Goal: Complete application form: Complete application form

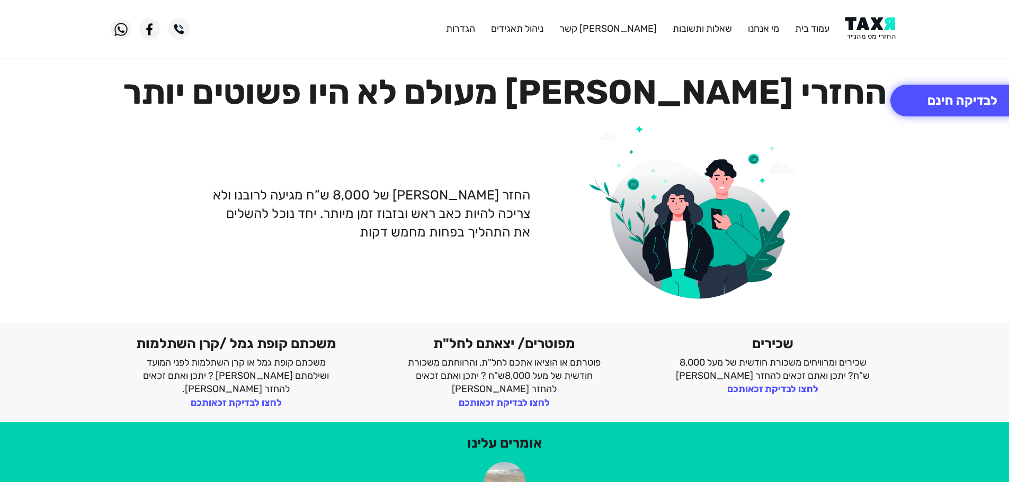
click at [880, 26] on img at bounding box center [871, 29] width 53 height 24
drag, startPoint x: 0, startPoint y: 0, endPoint x: 860, endPoint y: 1, distance: 860.5
click at [864, 28] on img at bounding box center [871, 29] width 53 height 24
click at [967, 110] on button "לבדיקה חינם" at bounding box center [962, 101] width 144 height 32
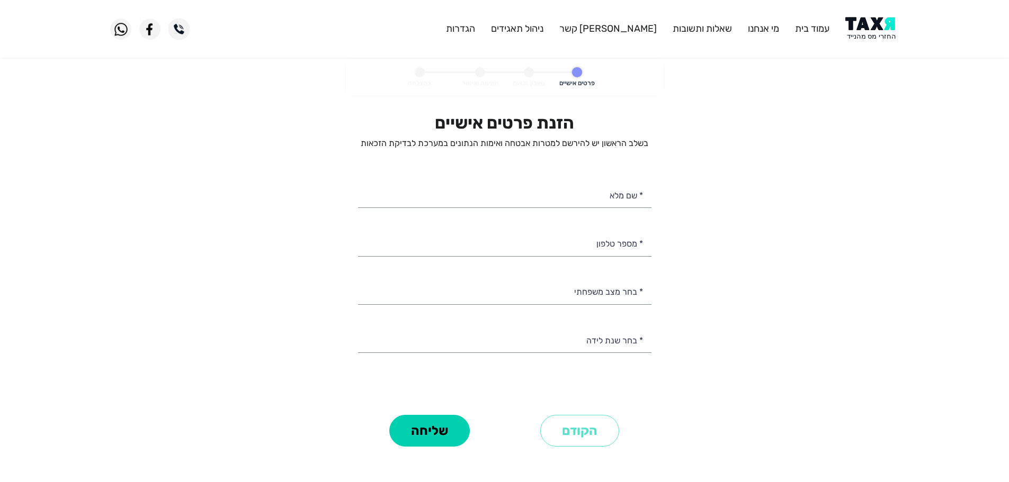
select select
click at [623, 253] on input "* מספר טלפון" at bounding box center [504, 242] width 293 height 27
click at [631, 240] on input "* מספר טלפון" at bounding box center [504, 242] width 293 height 27
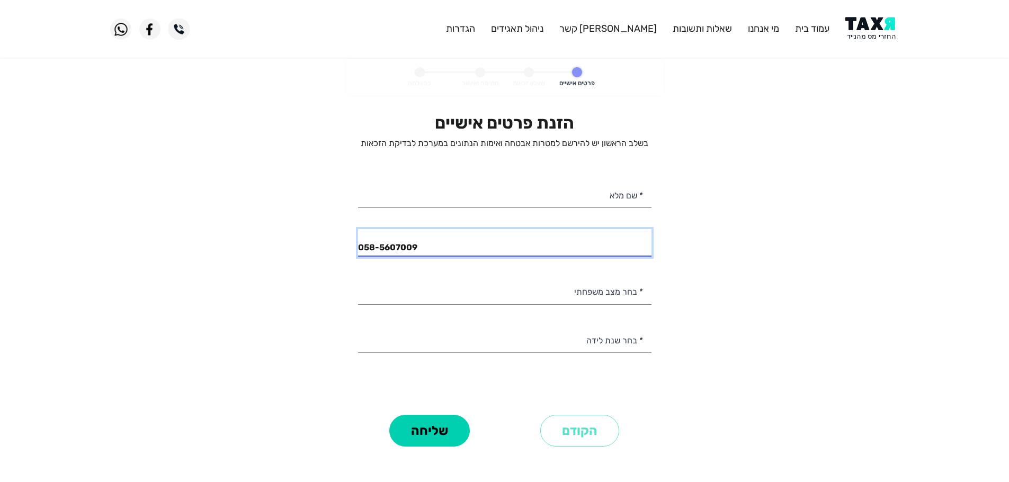
type input "058-5607009"
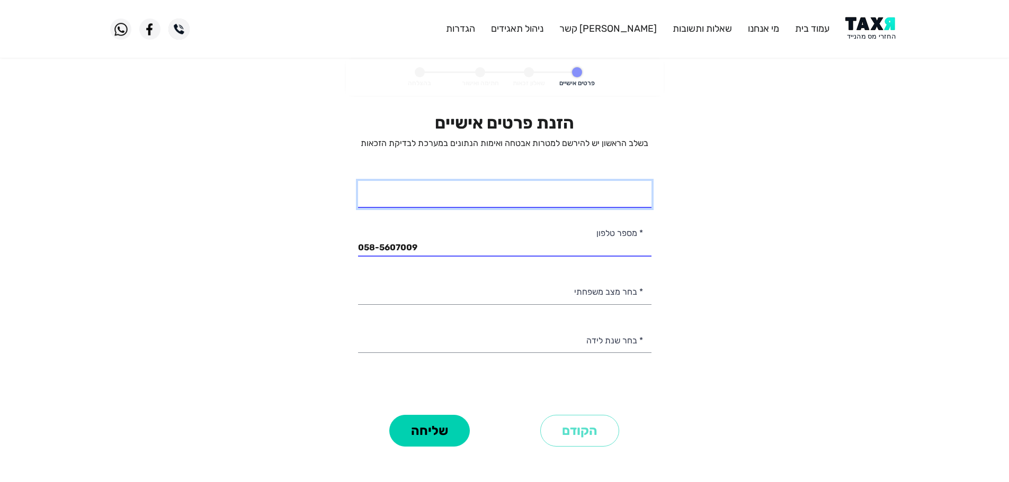
click at [586, 200] on input "* שם מלא" at bounding box center [504, 194] width 293 height 27
type input "רחלי"
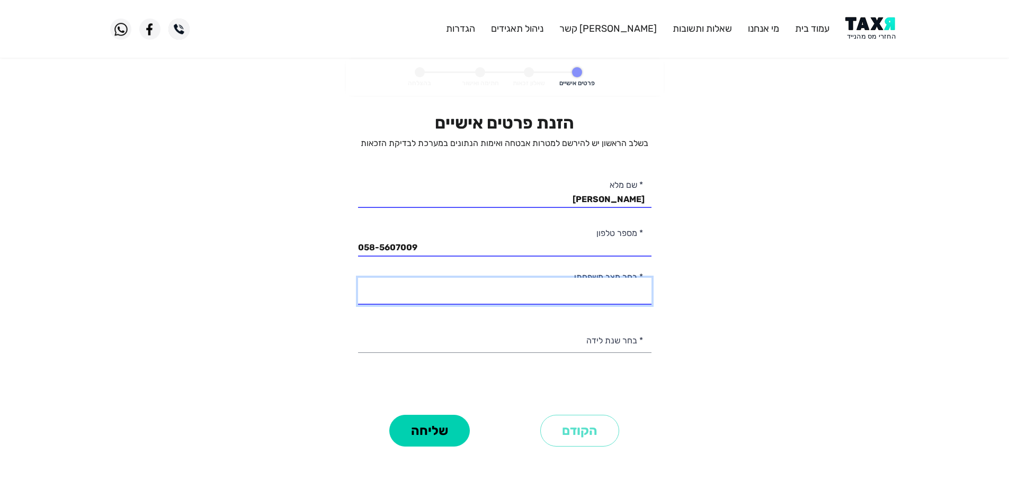
click at [622, 298] on select "רווק/ה נשוי/אה גרוש/ה אלמן/נה" at bounding box center [504, 291] width 293 height 27
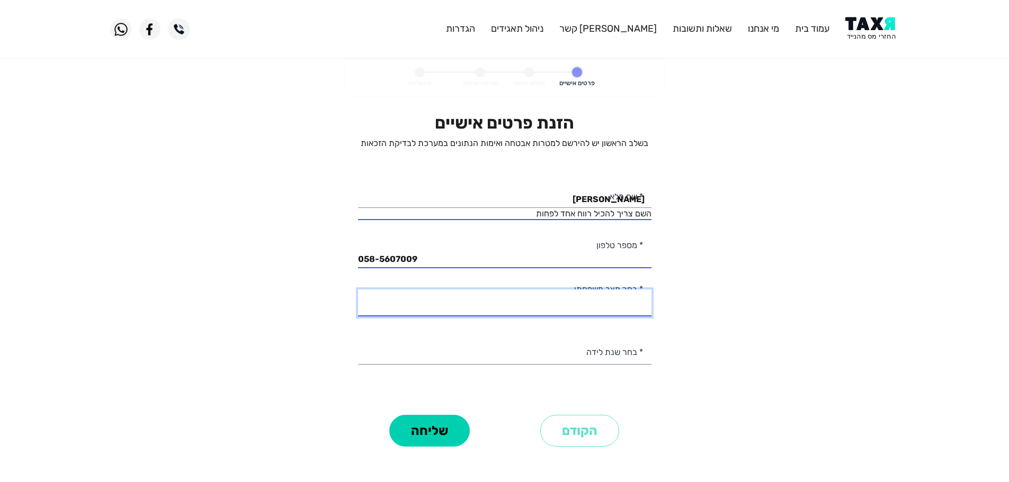
select select "2: Married"
click at [358, 290] on select "רווק/ה נשוי/אה גרוש/ה אלמן/נה" at bounding box center [504, 303] width 293 height 27
click at [593, 204] on input "רחלי" at bounding box center [504, 194] width 293 height 27
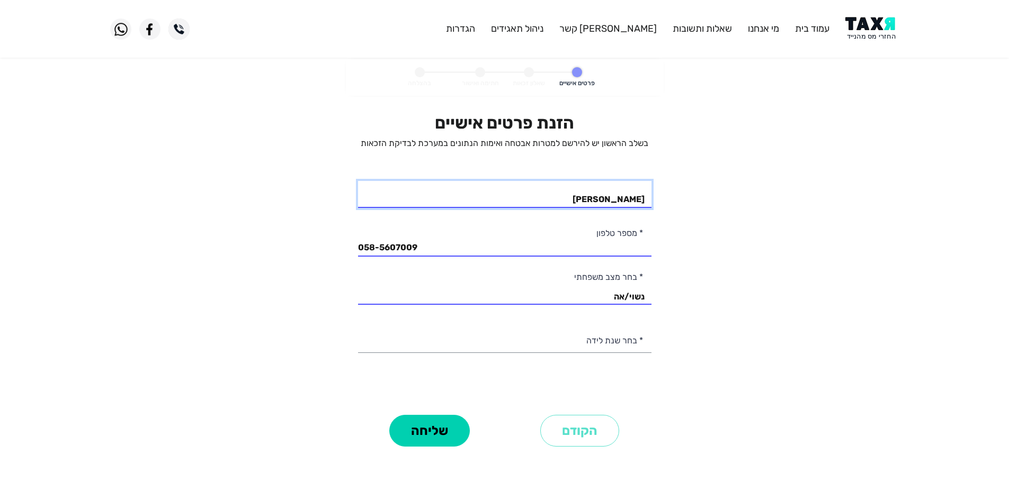
type input "רחלי רוזמן"
drag, startPoint x: 616, startPoint y: 342, endPoint x: 674, endPoint y: 337, distance: 57.3
click at [616, 342] on select "2003 2002 2001 2000 1999 1998 1997 1996 1995 1994 1993 1992 1991 1990 1989 1988…" at bounding box center [504, 339] width 293 height 27
select select "15: 1989"
click at [358, 326] on select "2003 2002 2001 2000 1999 1998 1997 1996 1995 1994 1993 1992 1991 1990 1989 1988…" at bounding box center [504, 339] width 293 height 27
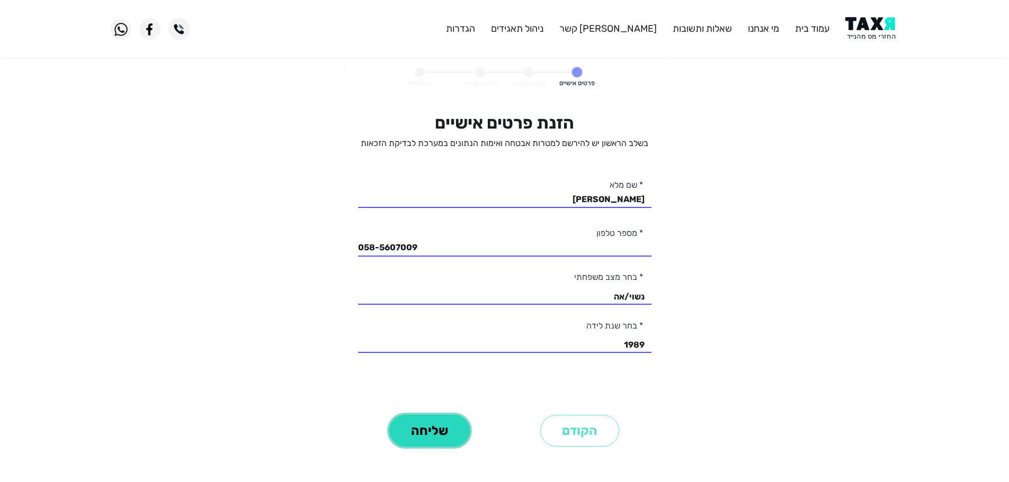
click at [452, 428] on button "שליחה" at bounding box center [429, 431] width 80 height 32
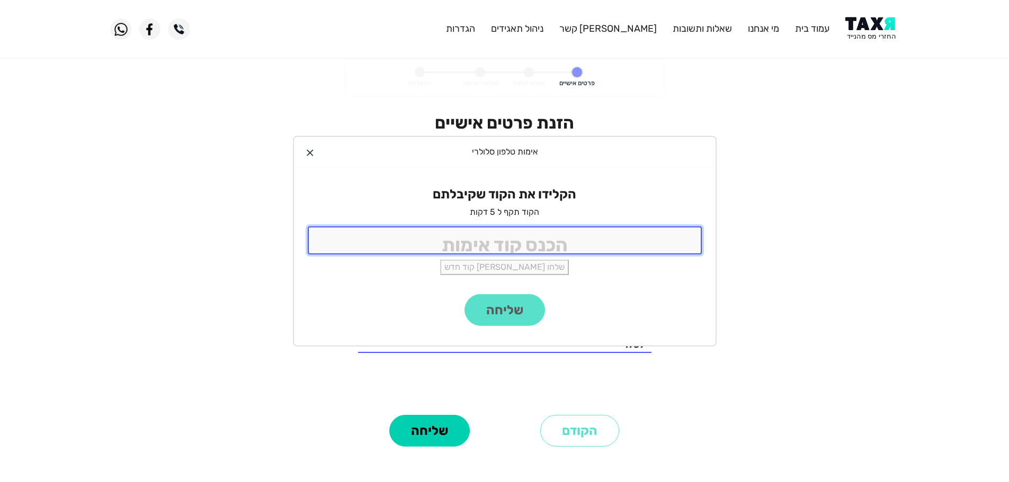
click at [523, 239] on input "tel" at bounding box center [505, 241] width 394 height 28
type input "9988"
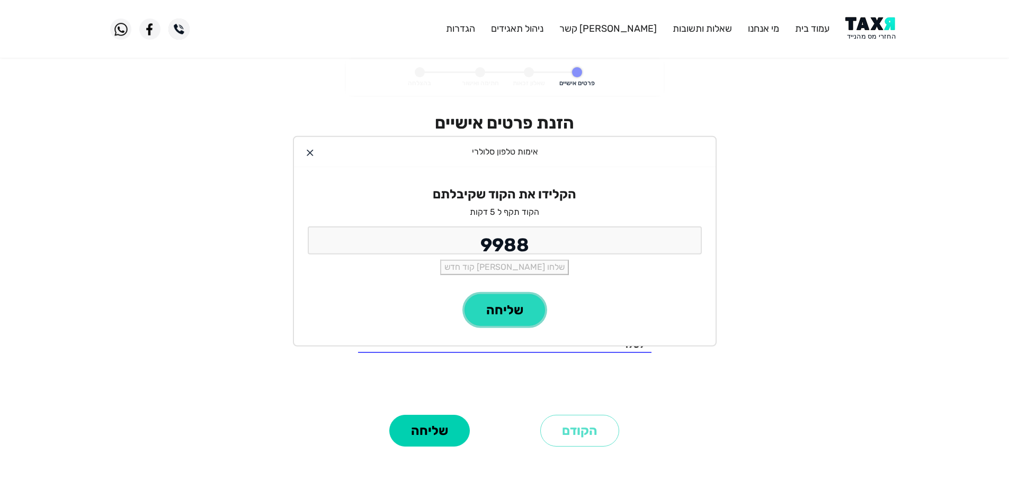
click at [514, 316] on button "שליחה" at bounding box center [504, 310] width 80 height 32
